Goal: Use online tool/utility

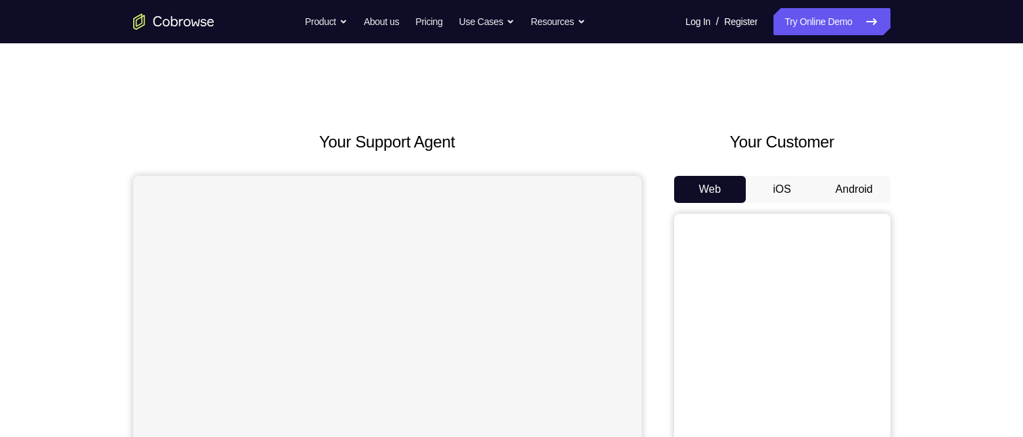
click at [859, 180] on button "Android" at bounding box center [854, 189] width 72 height 27
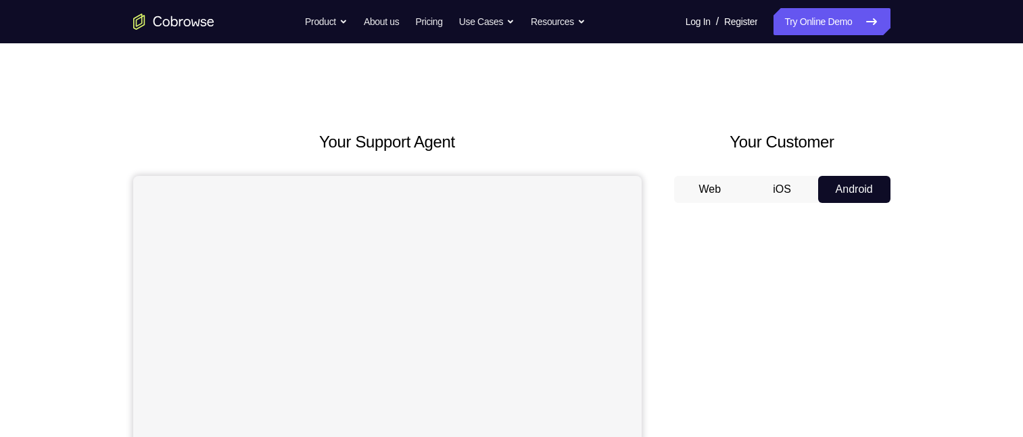
click at [704, 194] on button "Web" at bounding box center [710, 189] width 72 height 27
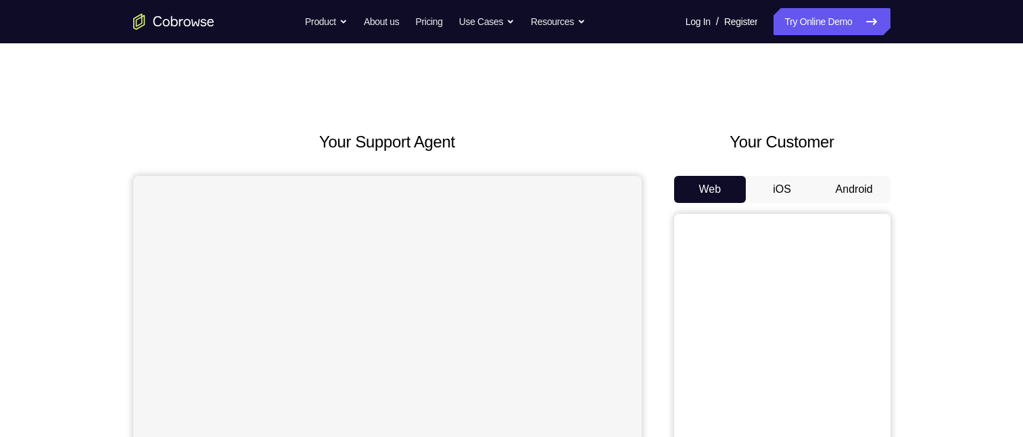
drag, startPoint x: 779, startPoint y: 187, endPoint x: 733, endPoint y: 202, distance: 48.5
click at [779, 187] on button "iOS" at bounding box center [782, 189] width 72 height 27
click at [850, 187] on button "Android" at bounding box center [854, 189] width 72 height 27
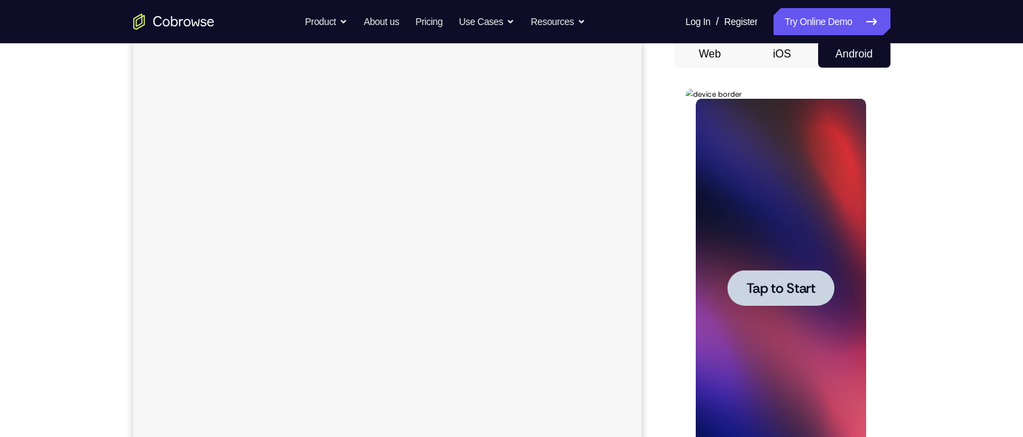
click at [810, 289] on span "Tap to Start" at bounding box center [780, 288] width 69 height 14
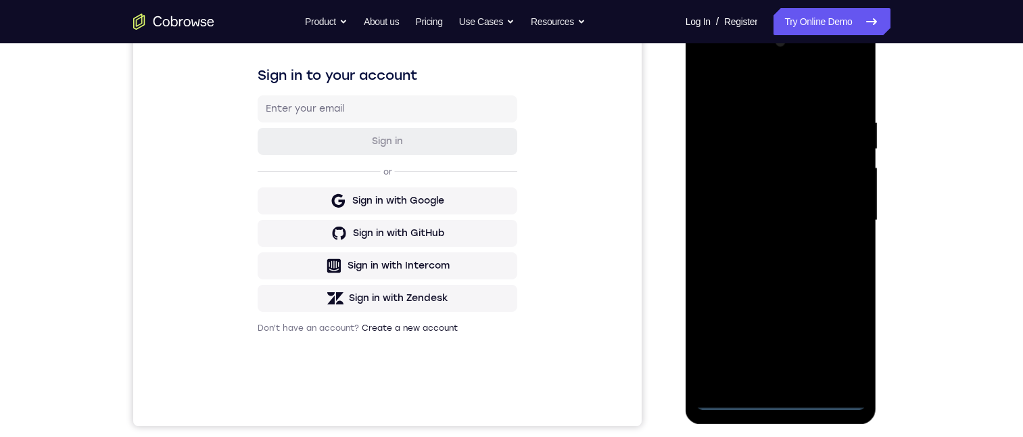
scroll to position [270, 0]
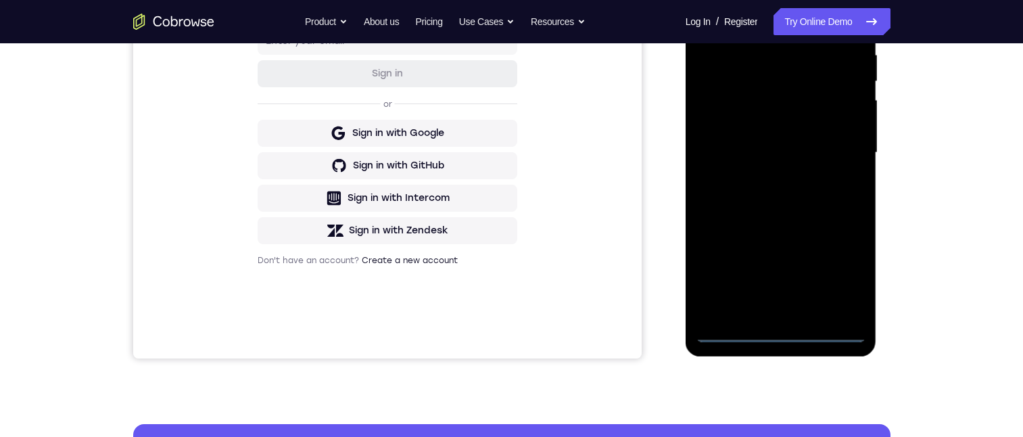
click at [781, 326] on div at bounding box center [781, 152] width 170 height 379
click at [783, 335] on div at bounding box center [781, 152] width 170 height 379
click at [842, 272] on div at bounding box center [781, 152] width 170 height 379
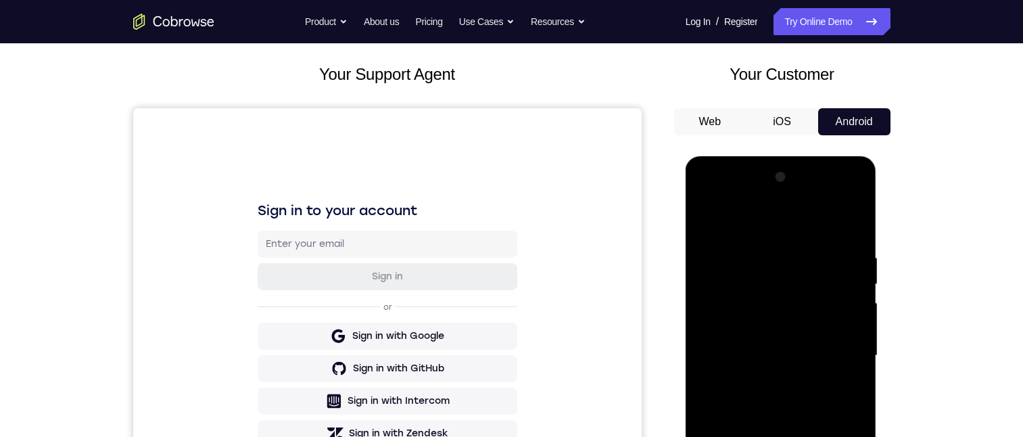
click at [752, 221] on div at bounding box center [781, 355] width 170 height 379
click at [833, 354] on div at bounding box center [781, 355] width 170 height 379
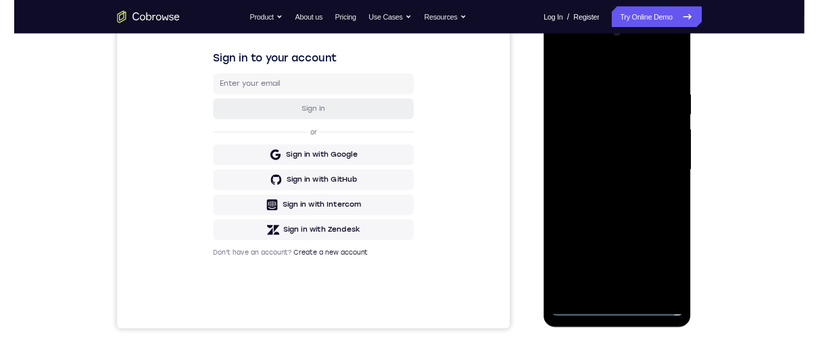
scroll to position [270, 0]
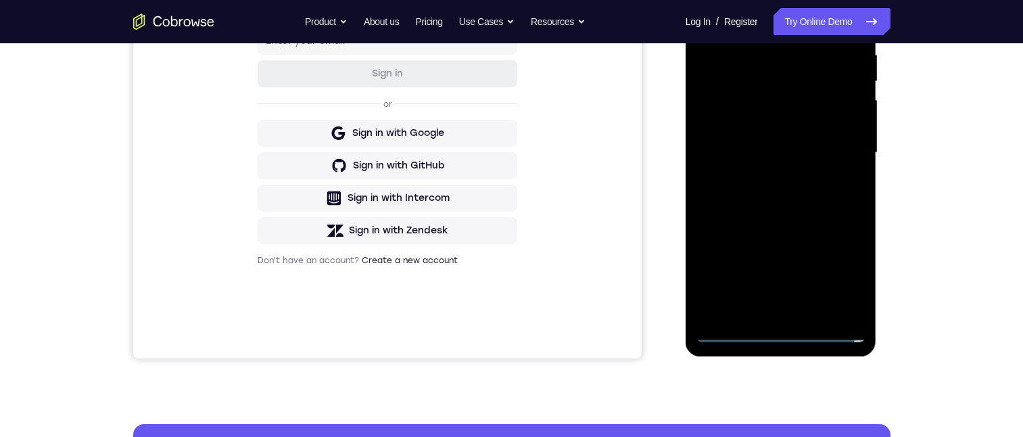
click at [771, 312] on div at bounding box center [781, 152] width 170 height 379
click at [795, 136] on div at bounding box center [781, 152] width 170 height 379
click at [802, 154] on div at bounding box center [781, 152] width 170 height 379
click at [843, 192] on div at bounding box center [781, 152] width 170 height 379
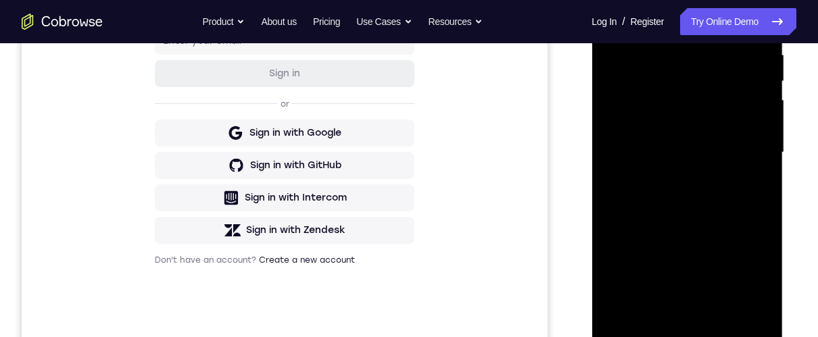
click at [717, 209] on div at bounding box center [687, 152] width 170 height 379
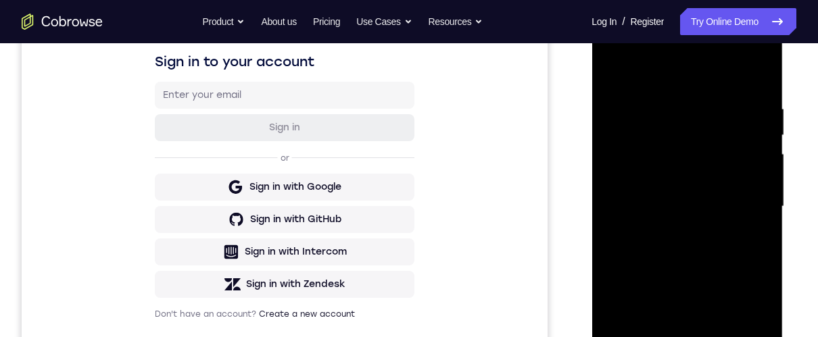
drag, startPoint x: 761, startPoint y: 239, endPoint x: 1377, endPoint y: 208, distance: 616.6
click at [761, 239] on div at bounding box center [687, 207] width 170 height 379
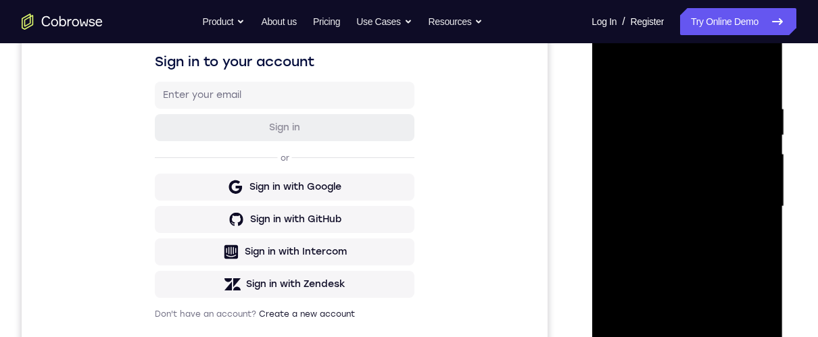
click at [761, 239] on div at bounding box center [687, 207] width 170 height 379
click at [612, 237] on div at bounding box center [687, 207] width 170 height 379
drag, startPoint x: 612, startPoint y: 237, endPoint x: 1183, endPoint y: 247, distance: 570.6
click at [612, 237] on div at bounding box center [687, 207] width 170 height 379
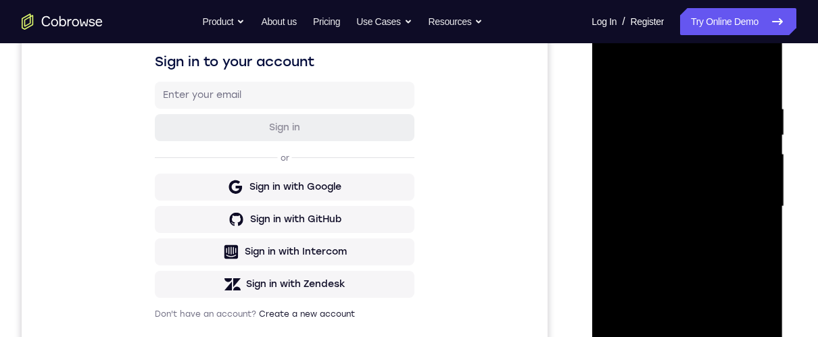
drag, startPoint x: 667, startPoint y: 101, endPoint x: 1297, endPoint y: 50, distance: 632.1
click at [667, 101] on div at bounding box center [687, 207] width 170 height 379
click at [614, 139] on div at bounding box center [687, 207] width 170 height 379
click at [660, 78] on div at bounding box center [687, 207] width 170 height 379
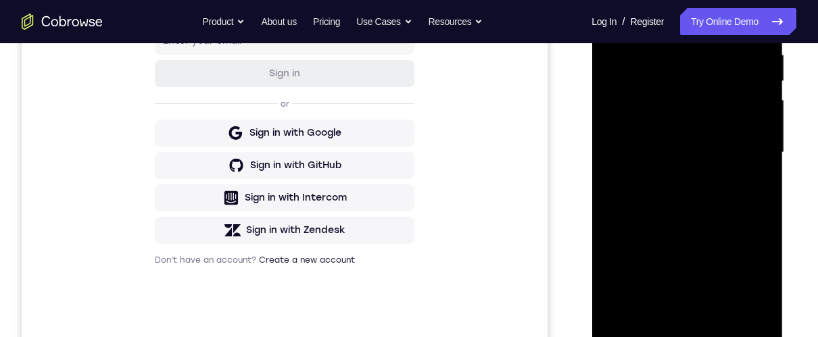
scroll to position [324, 0]
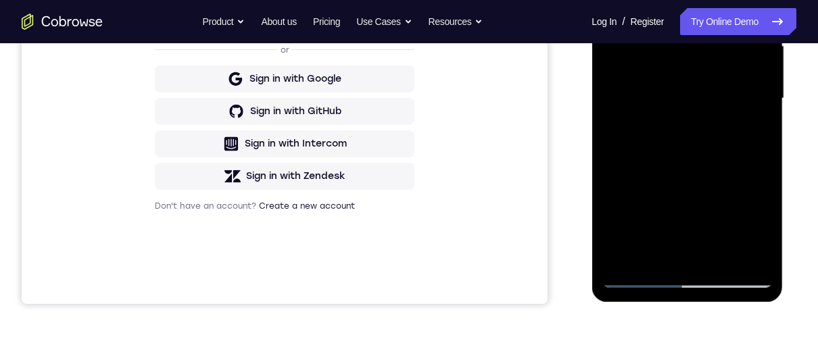
click at [761, 136] on div at bounding box center [687, 98] width 170 height 379
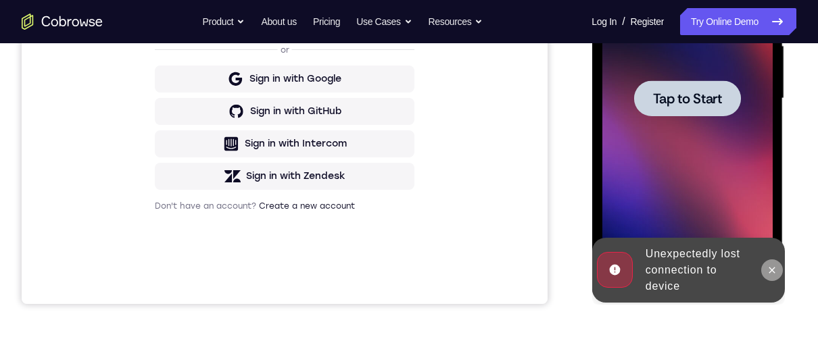
click at [771, 265] on icon at bounding box center [771, 270] width 11 height 11
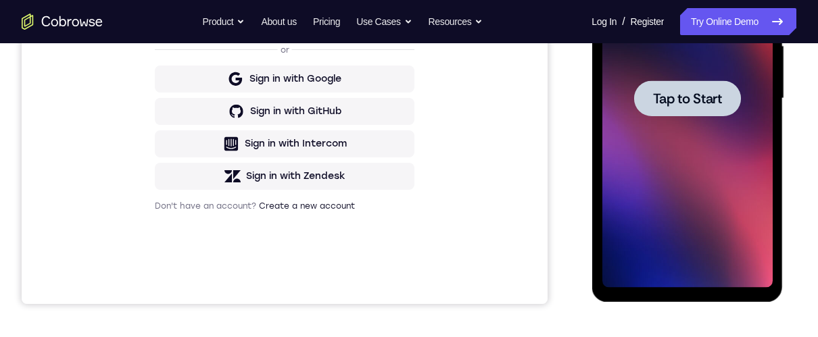
click at [690, 105] on span "Tap to Start" at bounding box center [686, 99] width 69 height 14
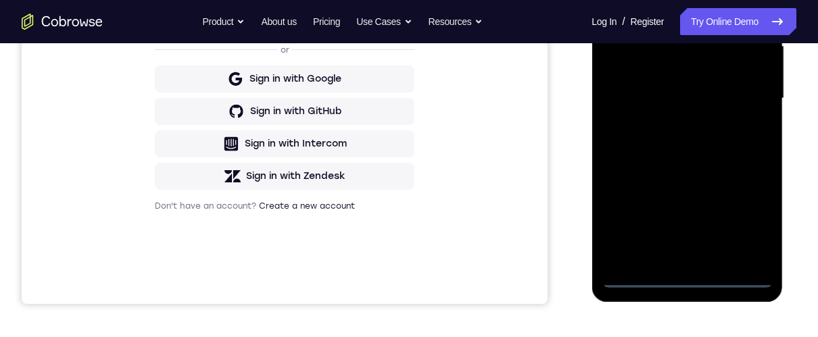
click at [691, 277] on div at bounding box center [687, 98] width 170 height 379
click at [740, 219] on div at bounding box center [687, 98] width 170 height 379
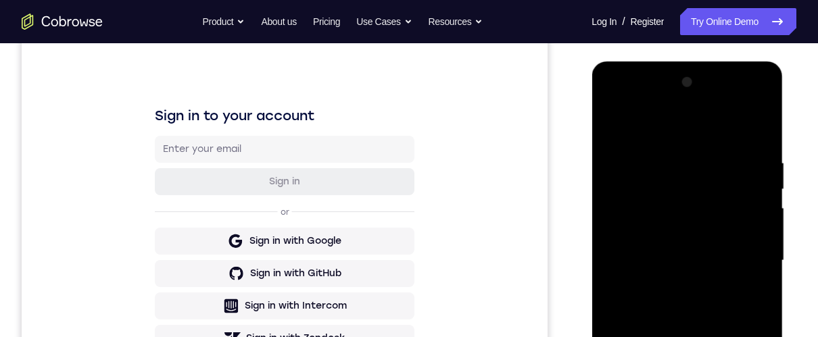
click at [679, 134] on div at bounding box center [687, 261] width 170 height 379
click at [743, 255] on div at bounding box center [687, 261] width 170 height 379
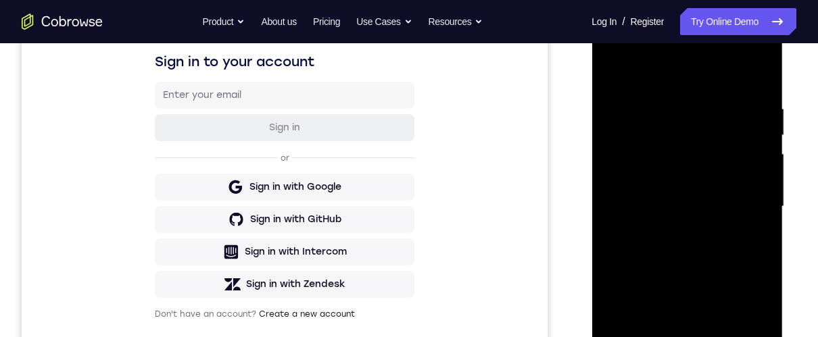
scroll to position [324, 0]
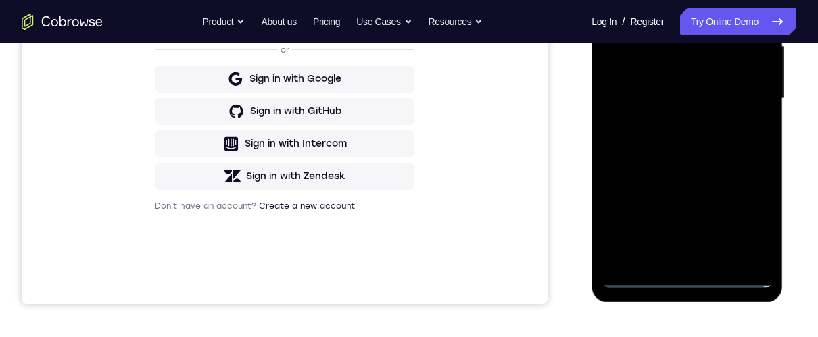
click at [671, 258] on div at bounding box center [687, 98] width 170 height 379
click at [677, 87] on div at bounding box center [687, 98] width 170 height 379
click at [674, 72] on div at bounding box center [687, 98] width 170 height 379
click at [722, 102] on div at bounding box center [687, 98] width 170 height 379
drag, startPoint x: 739, startPoint y: 143, endPoint x: 1380, endPoint y: 39, distance: 649.3
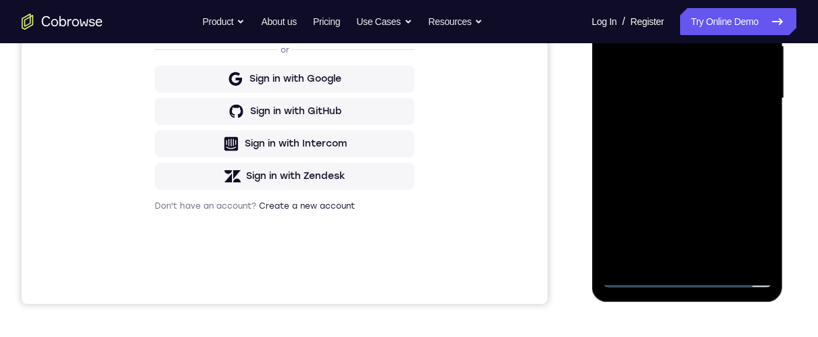
click at [739, 142] on div at bounding box center [687, 98] width 170 height 379
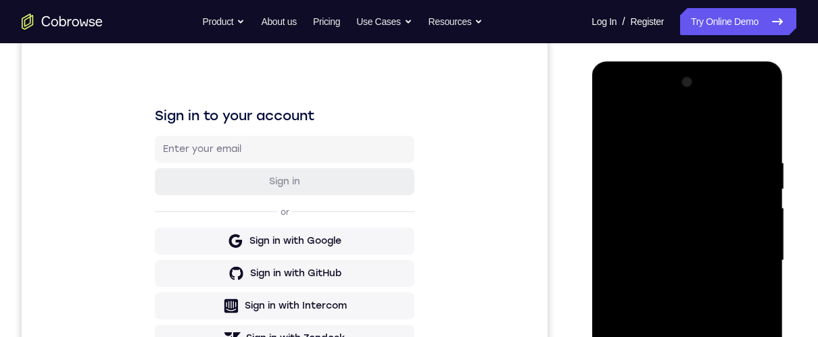
click at [741, 318] on div at bounding box center [687, 261] width 170 height 379
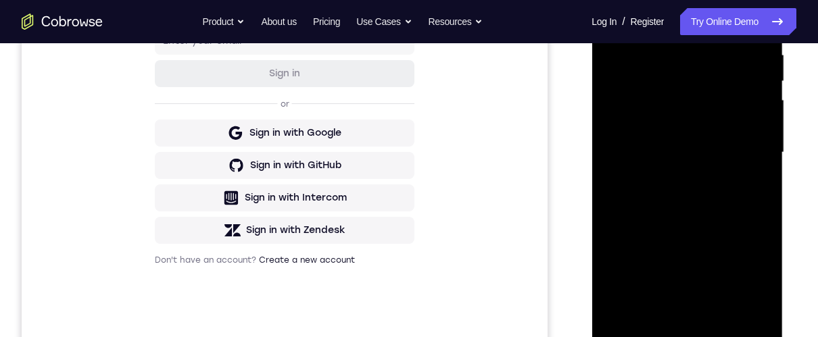
click at [613, 278] on div at bounding box center [687, 152] width 170 height 379
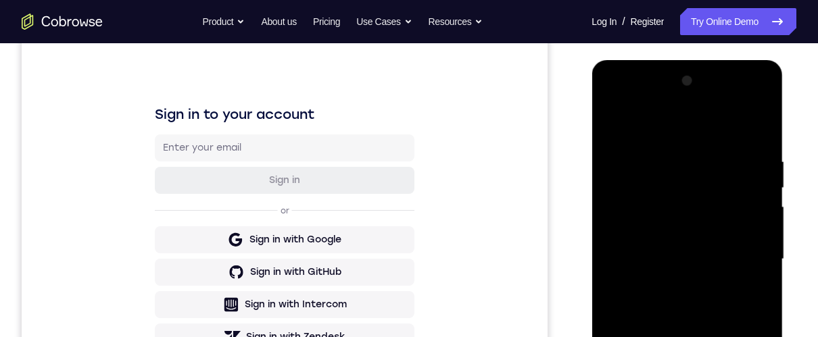
click at [671, 151] on div at bounding box center [687, 259] width 170 height 379
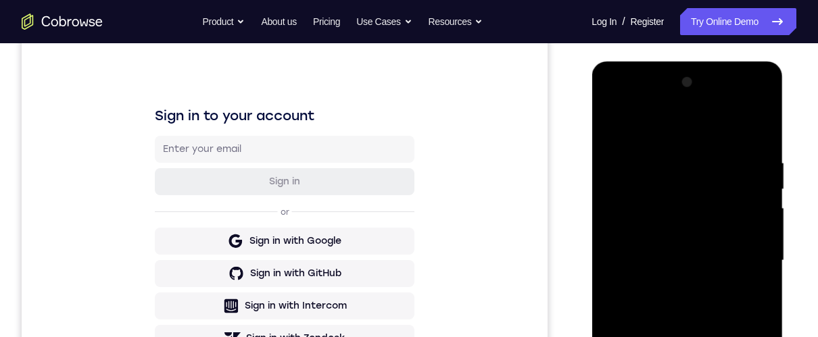
click at [616, 166] on div at bounding box center [687, 261] width 170 height 379
click at [608, 173] on div at bounding box center [687, 261] width 170 height 379
drag, startPoint x: 624, startPoint y: 130, endPoint x: 679, endPoint y: 105, distance: 60.2
click at [784, 106] on html "Online web based iOS Simulators and Android Emulators. Run iPhone, iPad, Mobile…" at bounding box center [688, 265] width 193 height 406
click at [650, 130] on div at bounding box center [687, 261] width 170 height 379
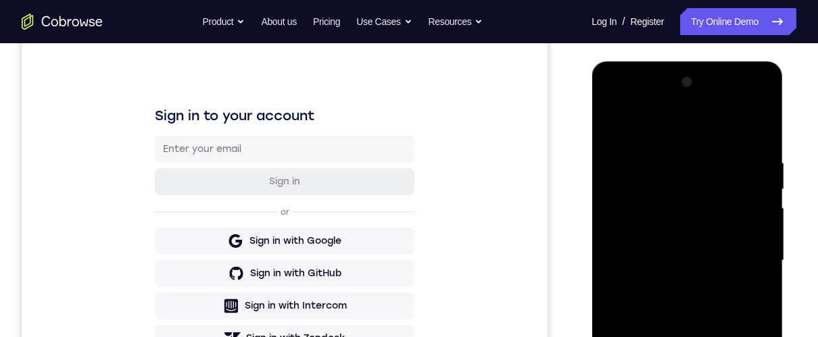
scroll to position [216, 0]
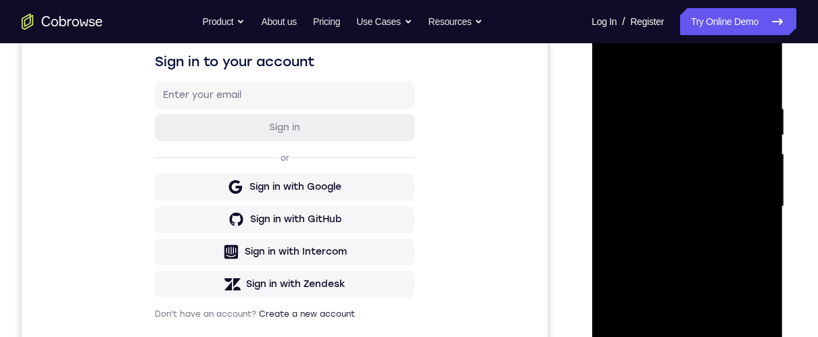
click at [614, 117] on div at bounding box center [687, 207] width 170 height 379
drag, startPoint x: 608, startPoint y: 131, endPoint x: 1377, endPoint y: 139, distance: 769.3
click at [607, 131] on div at bounding box center [687, 207] width 170 height 379
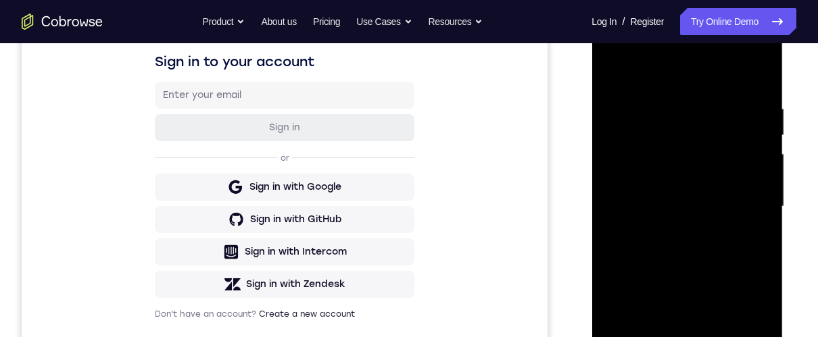
click at [647, 78] on div at bounding box center [687, 207] width 170 height 379
drag, startPoint x: 702, startPoint y: 262, endPoint x: 702, endPoint y: 153, distance: 109.5
click at [702, 153] on div at bounding box center [687, 207] width 170 height 379
drag, startPoint x: 685, startPoint y: 170, endPoint x: 695, endPoint y: 333, distance: 163.2
click at [688, 364] on div at bounding box center [687, 207] width 170 height 379
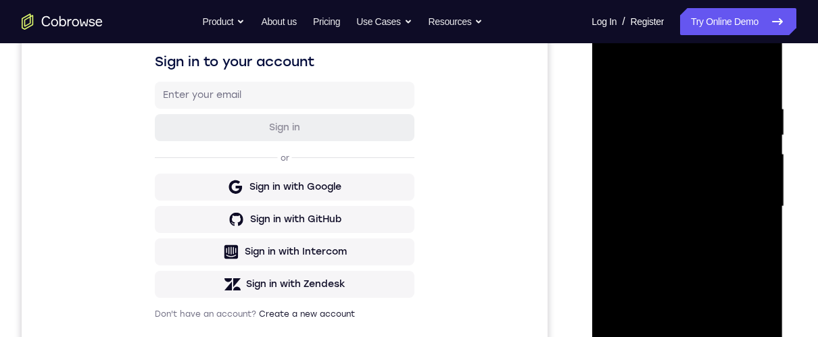
drag, startPoint x: 693, startPoint y: 124, endPoint x: 695, endPoint y: 333, distance: 209.6
click at [695, 364] on div at bounding box center [687, 207] width 170 height 379
drag, startPoint x: 692, startPoint y: 136, endPoint x: 701, endPoint y: 322, distance: 186.8
click at [701, 322] on div at bounding box center [687, 207] width 170 height 379
drag, startPoint x: 698, startPoint y: 268, endPoint x: 705, endPoint y: 45, distance: 223.9
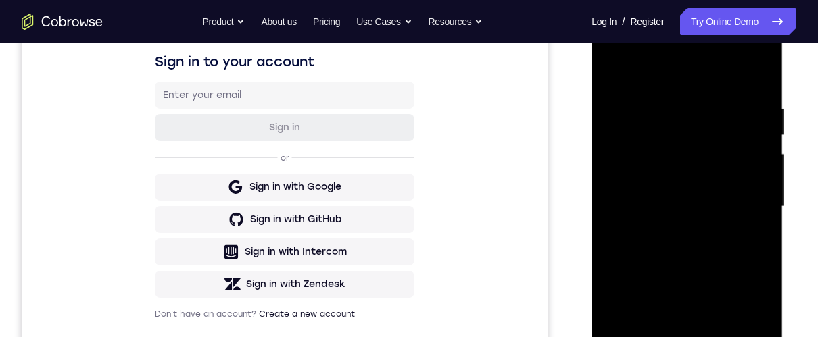
click at [705, 45] on div at bounding box center [687, 207] width 170 height 379
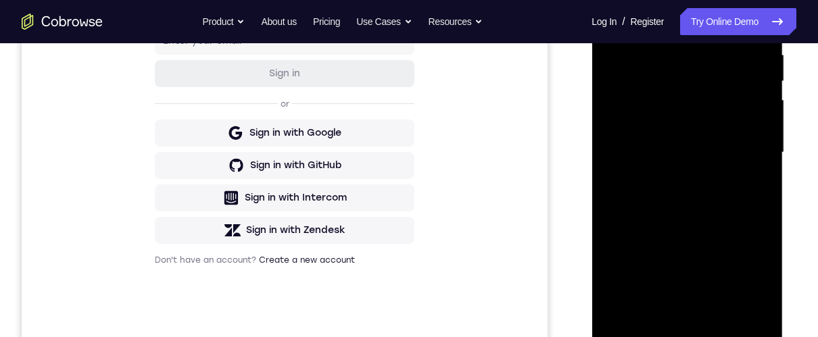
drag, startPoint x: 682, startPoint y: 182, endPoint x: 682, endPoint y: 295, distance: 112.9
click at [682, 295] on div at bounding box center [687, 152] width 170 height 379
drag, startPoint x: 676, startPoint y: 93, endPoint x: 682, endPoint y: 329, distance: 236.7
click at [681, 329] on div at bounding box center [687, 152] width 170 height 379
click at [625, 312] on div at bounding box center [687, 152] width 170 height 379
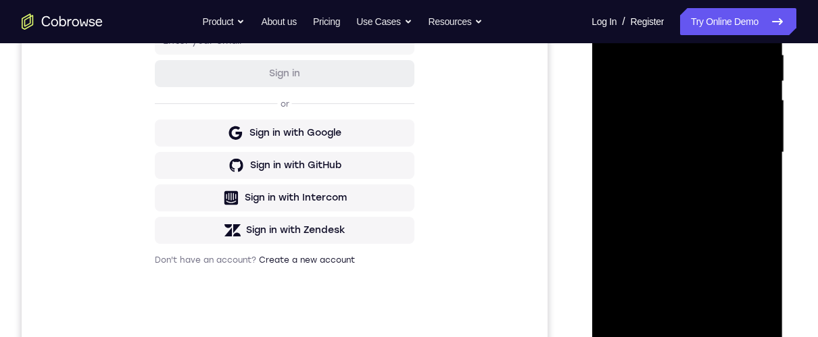
click at [670, 46] on div at bounding box center [687, 152] width 170 height 379
click at [658, 25] on div at bounding box center [687, 152] width 170 height 379
drag, startPoint x: 690, startPoint y: 68, endPoint x: 687, endPoint y: 191, distance: 123.7
click at [687, 191] on div at bounding box center [687, 152] width 170 height 379
drag, startPoint x: 692, startPoint y: 41, endPoint x: 693, endPoint y: 195, distance: 153.5
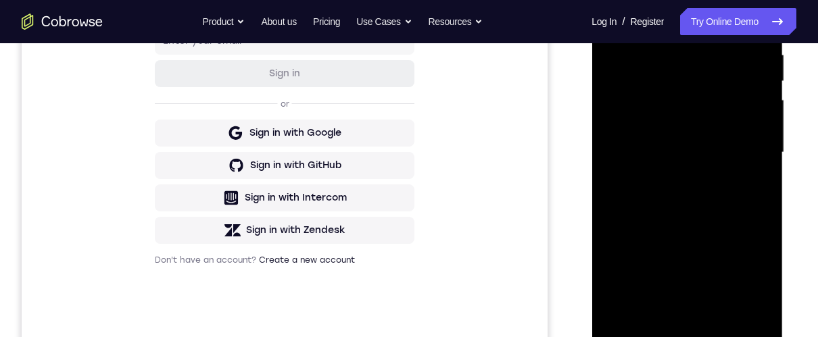
click at [693, 195] on div at bounding box center [687, 152] width 170 height 379
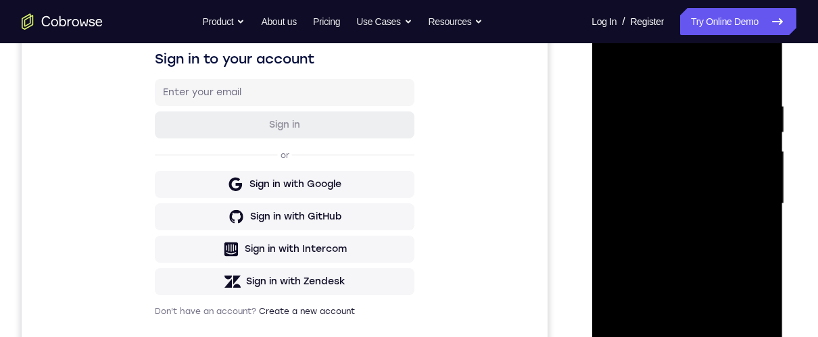
scroll to position [287, 0]
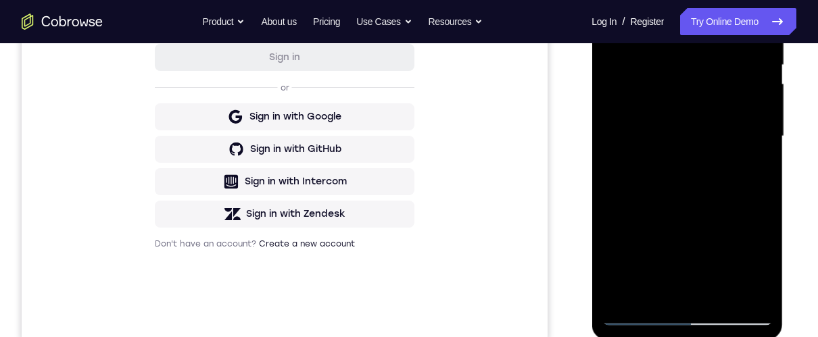
click at [717, 290] on div at bounding box center [687, 136] width 170 height 379
click at [718, 201] on div at bounding box center [687, 136] width 170 height 379
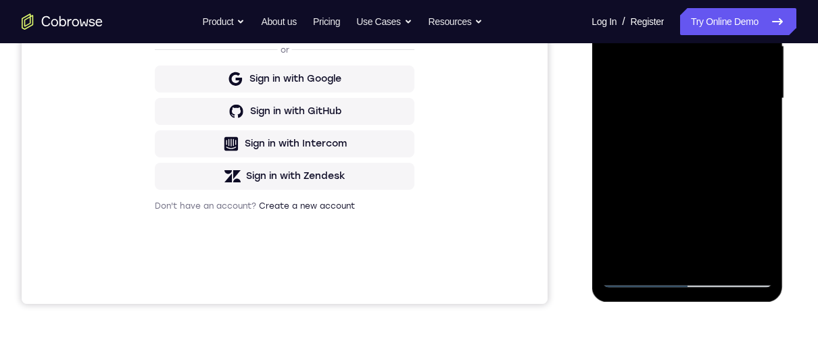
scroll to position [270, 0]
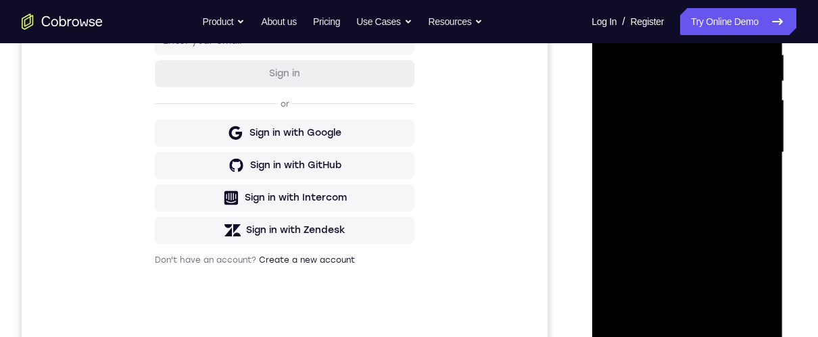
click at [706, 113] on div at bounding box center [687, 152] width 170 height 379
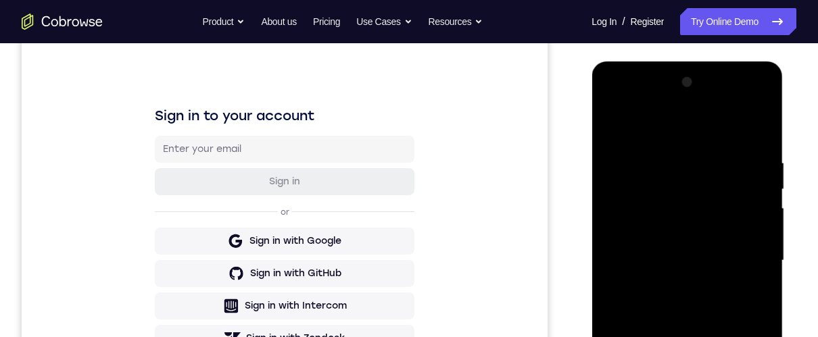
drag, startPoint x: 733, startPoint y: 187, endPoint x: 731, endPoint y: 241, distance: 54.8
click at [731, 241] on div at bounding box center [687, 261] width 170 height 379
drag, startPoint x: 736, startPoint y: 197, endPoint x: 736, endPoint y: 262, distance: 64.2
click at [736, 262] on div at bounding box center [687, 261] width 170 height 379
click at [612, 126] on div at bounding box center [687, 261] width 170 height 379
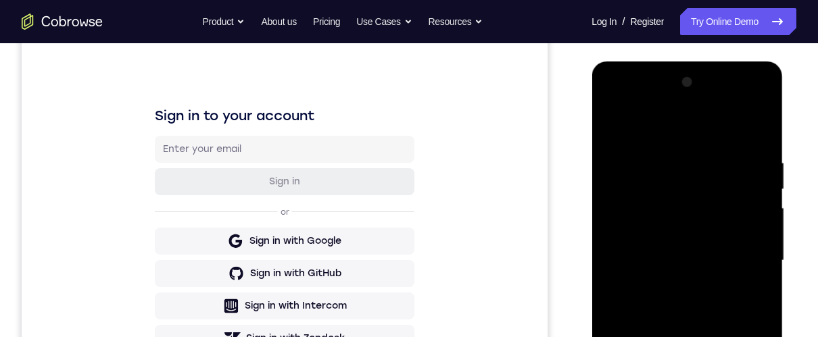
scroll to position [216, 0]
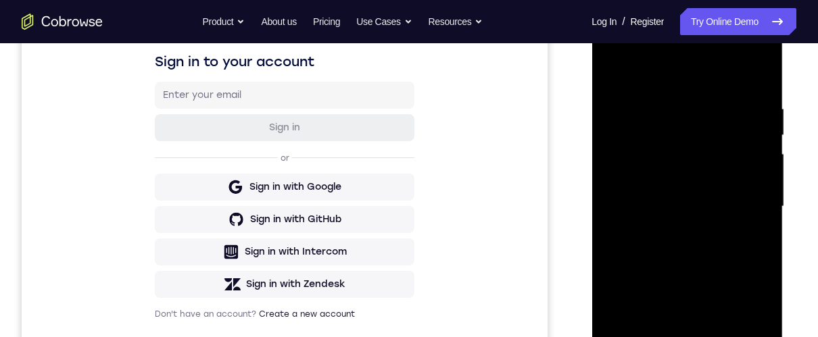
click at [738, 263] on div at bounding box center [687, 207] width 170 height 379
click at [768, 76] on div at bounding box center [687, 207] width 170 height 379
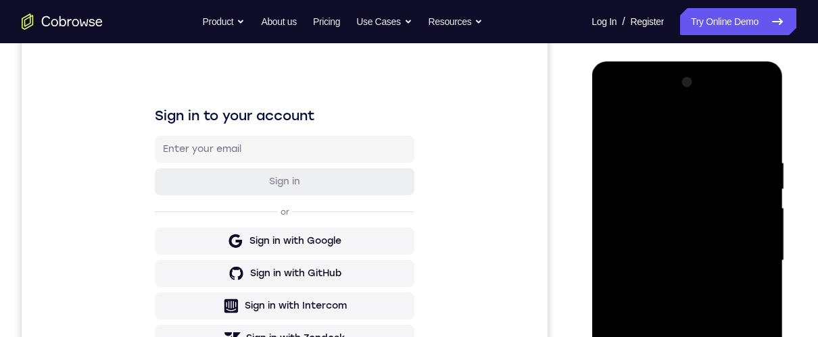
click at [610, 128] on div at bounding box center [687, 261] width 170 height 379
click at [611, 126] on div at bounding box center [687, 261] width 170 height 379
click at [608, 122] on div at bounding box center [687, 261] width 170 height 379
click at [653, 417] on div at bounding box center [687, 261] width 170 height 379
click at [683, 122] on div at bounding box center [687, 261] width 170 height 379
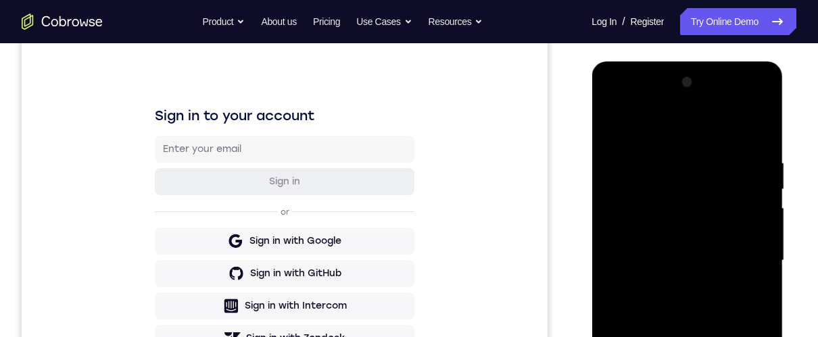
scroll to position [108, 0]
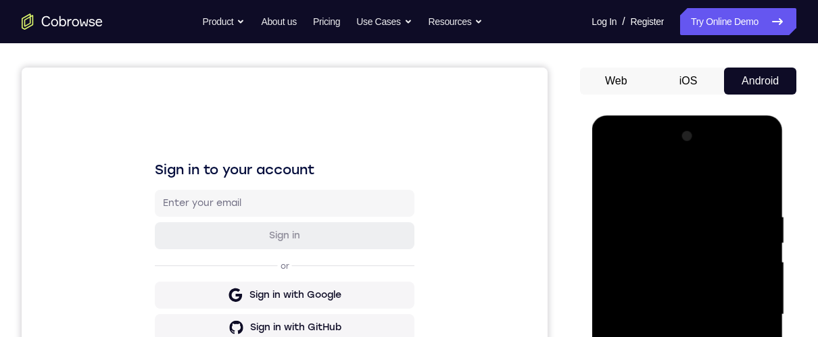
click at [665, 178] on div at bounding box center [687, 315] width 170 height 379
click at [685, 420] on div at bounding box center [687, 315] width 170 height 379
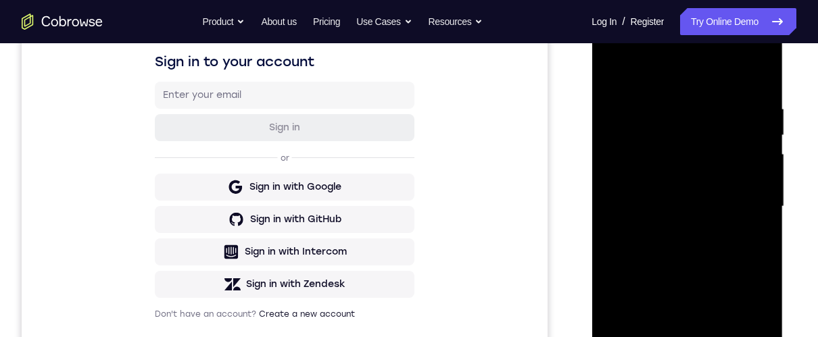
click at [655, 93] on div at bounding box center [687, 207] width 170 height 379
click at [740, 261] on div at bounding box center [687, 207] width 170 height 379
click at [707, 90] on div at bounding box center [687, 207] width 170 height 379
click at [650, 105] on div at bounding box center [687, 207] width 170 height 379
click at [671, 113] on div at bounding box center [687, 207] width 170 height 379
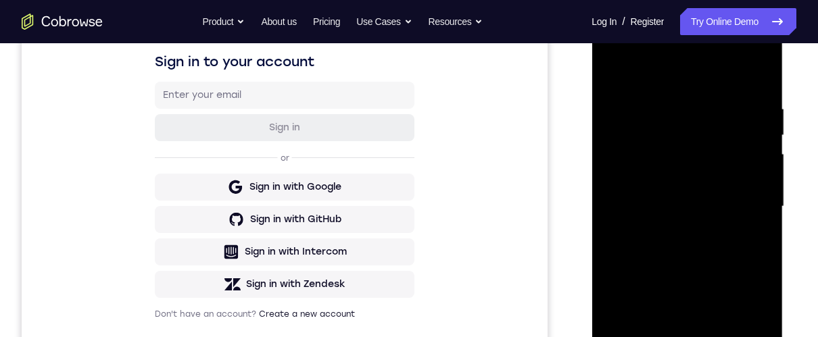
click at [717, 114] on div at bounding box center [687, 207] width 170 height 379
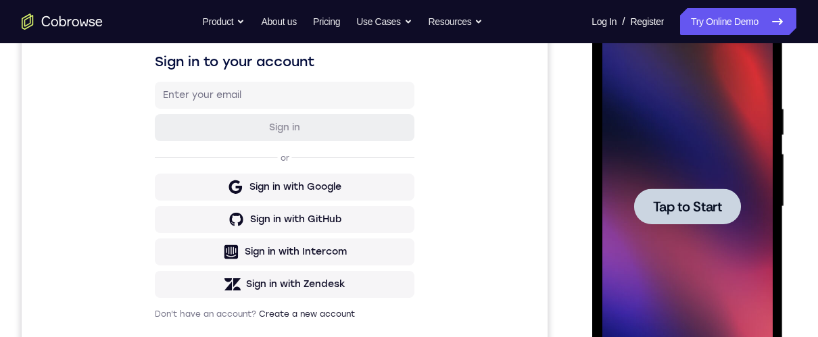
click at [716, 331] on div at bounding box center [687, 207] width 170 height 379
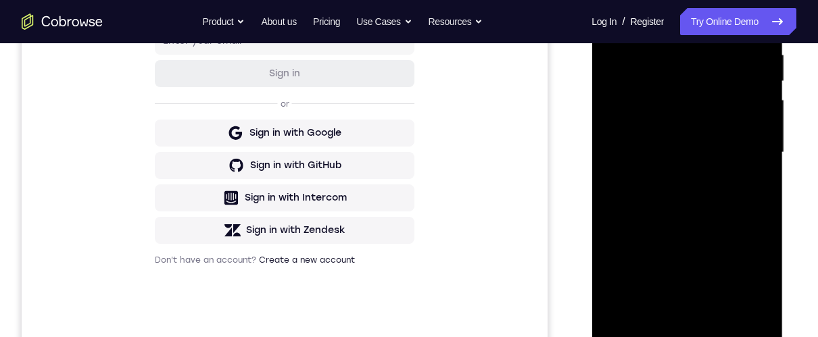
scroll to position [162, 0]
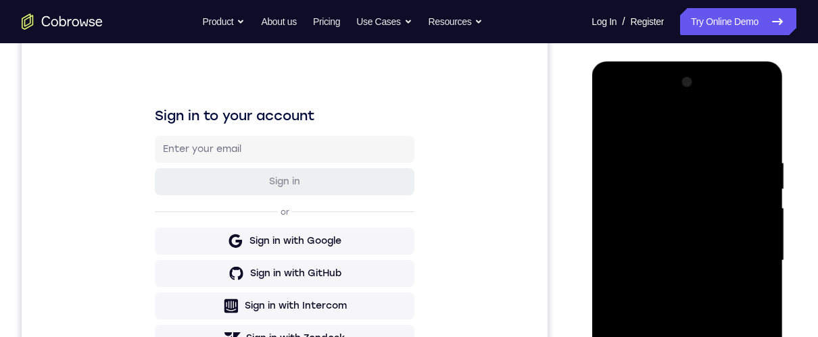
click at [685, 436] on div at bounding box center [687, 261] width 170 height 379
click at [741, 375] on div at bounding box center [687, 261] width 170 height 379
click at [690, 137] on div at bounding box center [687, 261] width 170 height 379
click at [749, 261] on div at bounding box center [687, 261] width 170 height 379
click at [671, 416] on div at bounding box center [687, 261] width 170 height 379
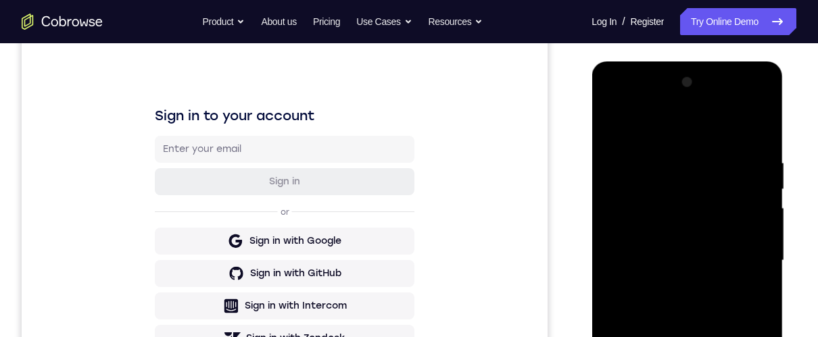
click at [688, 243] on div at bounding box center [687, 261] width 170 height 379
click at [668, 233] on div at bounding box center [687, 261] width 170 height 379
click at [670, 255] on div at bounding box center [687, 261] width 170 height 379
click at [702, 303] on div at bounding box center [687, 261] width 170 height 379
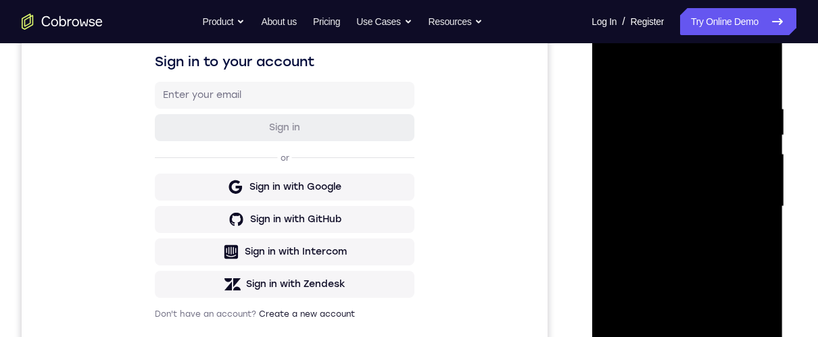
click at [696, 263] on div at bounding box center [687, 207] width 170 height 379
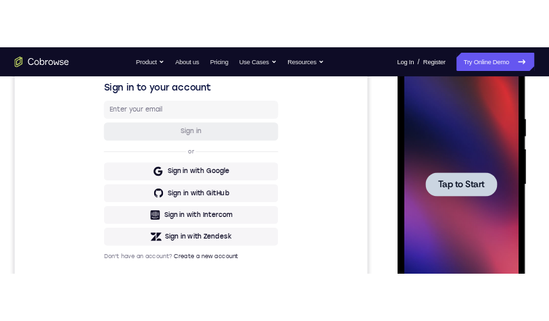
click at [478, 345] on div at bounding box center [492, 250] width 170 height 379
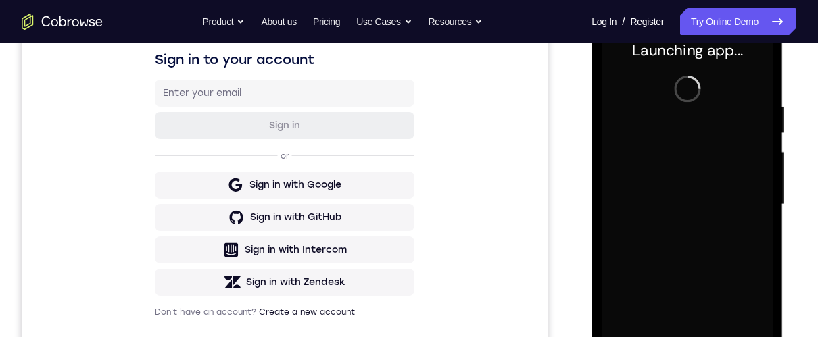
scroll to position [435, 0]
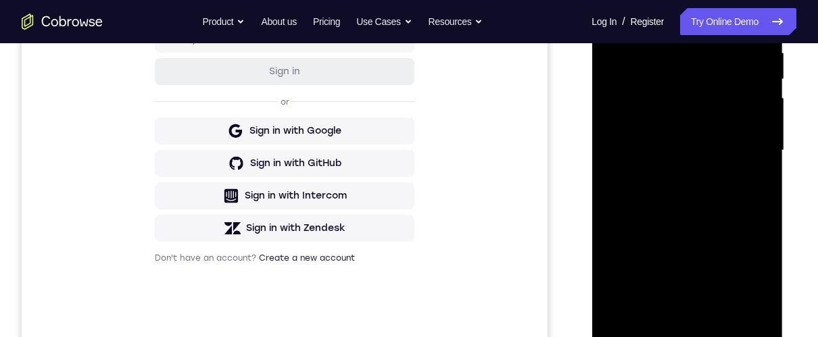
click at [675, 124] on div at bounding box center [687, 150] width 170 height 379
click at [671, 153] on div at bounding box center [687, 150] width 170 height 379
click at [702, 195] on div at bounding box center [687, 150] width 170 height 379
click at [678, 189] on div at bounding box center [687, 150] width 170 height 379
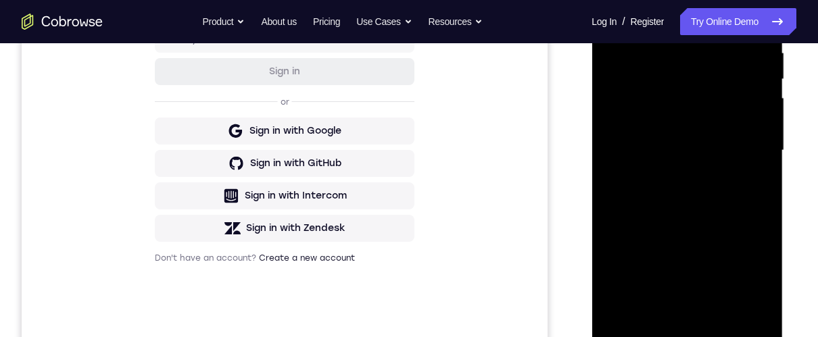
click at [753, 166] on div at bounding box center [687, 150] width 170 height 379
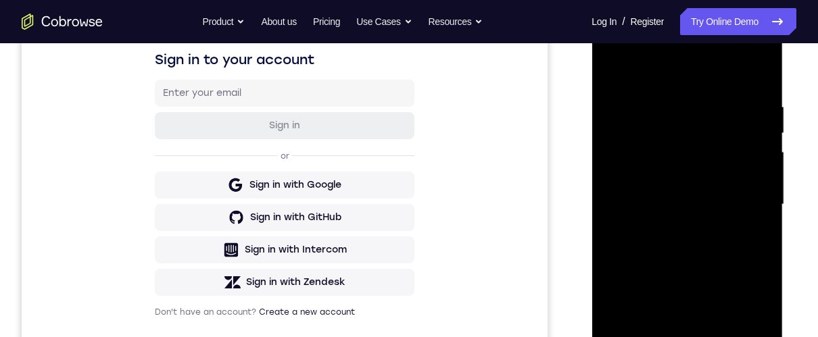
scroll to position [381, 0]
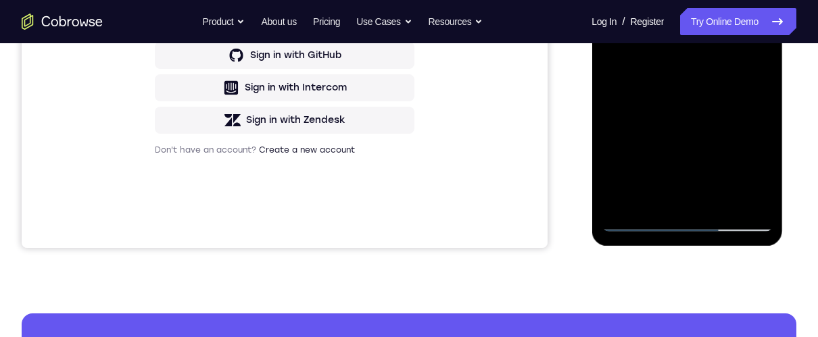
click at [688, 219] on div at bounding box center [687, 42] width 170 height 379
click at [739, 218] on div at bounding box center [687, 42] width 170 height 379
drag, startPoint x: 717, startPoint y: 153, endPoint x: 722, endPoint y: 47, distance: 106.2
click at [708, 0] on div at bounding box center [687, 42] width 170 height 379
drag, startPoint x: 713, startPoint y: 153, endPoint x: 736, endPoint y: 45, distance: 110.6
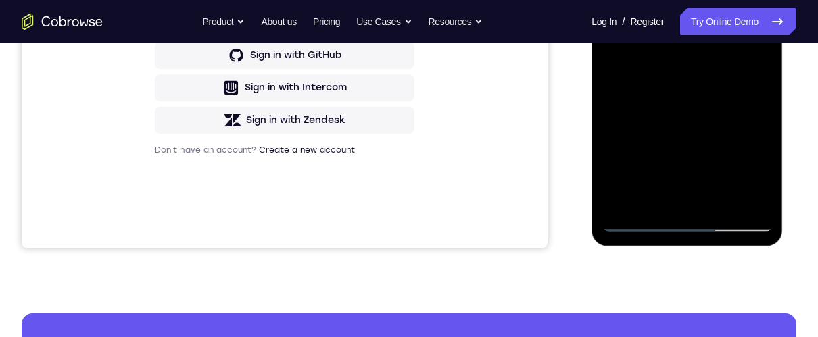
click at [722, 7] on div at bounding box center [687, 42] width 170 height 379
drag, startPoint x: 696, startPoint y: 160, endPoint x: 708, endPoint y: 64, distance: 97.5
click at [707, 74] on div at bounding box center [687, 42] width 170 height 379
drag, startPoint x: 729, startPoint y: 157, endPoint x: 687, endPoint y: 63, distance: 102.9
click at [700, 0] on div at bounding box center [687, 42] width 170 height 379
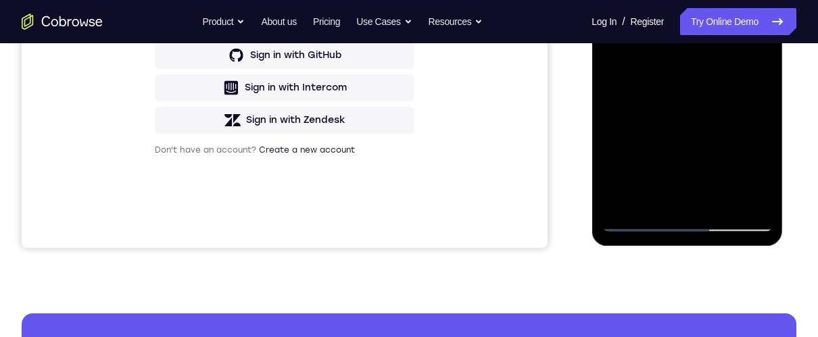
drag, startPoint x: 705, startPoint y: 160, endPoint x: 725, endPoint y: -28, distance: 189.7
click at [725, 0] on div at bounding box center [687, 42] width 170 height 379
drag, startPoint x: 698, startPoint y: 146, endPoint x: 702, endPoint y: 59, distance: 87.3
click at [701, 0] on div at bounding box center [687, 42] width 170 height 379
